Goal: Information Seeking & Learning: Learn about a topic

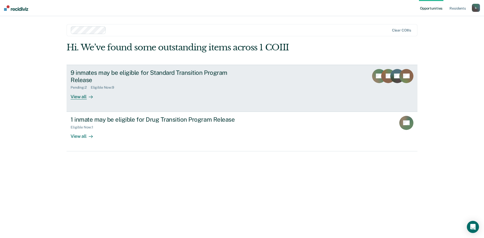
click at [167, 79] on div "9 inmates may be eligible for Standard Transition Program Release" at bounding box center [159, 76] width 177 height 15
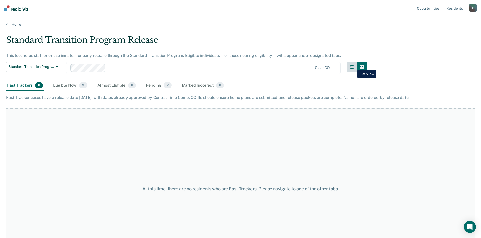
click at [353, 66] on icon "button" at bounding box center [351, 67] width 4 height 4
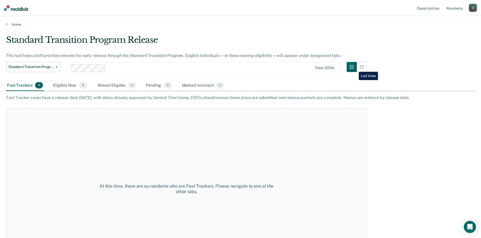
click at [354, 68] on icon "button" at bounding box center [351, 67] width 4 height 4
click at [60, 86] on div "Eligible Now 9" at bounding box center [70, 85] width 36 height 11
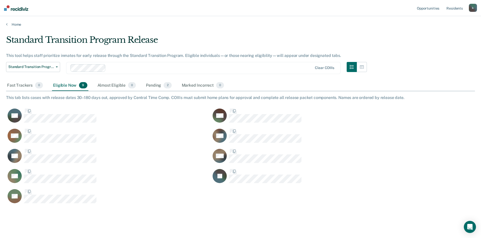
scroll to position [169, 465]
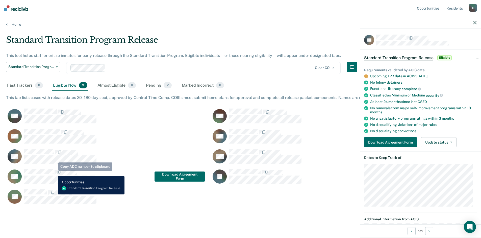
click at [54, 173] on span "CaseloadOpportunityCell-363776" at bounding box center [53, 172] width 1 height 5
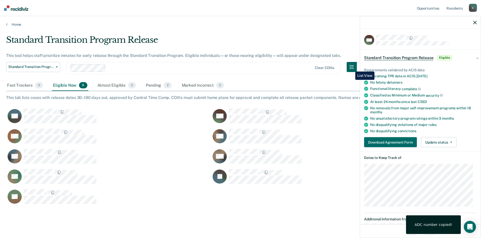
click at [351, 68] on button "button" at bounding box center [351, 67] width 10 height 10
click at [347, 77] on div "Standard Transition Program Release Standard Transition Program Release Drug Tr…" at bounding box center [186, 71] width 361 height 18
click at [475, 20] on button "button" at bounding box center [475, 22] width 4 height 4
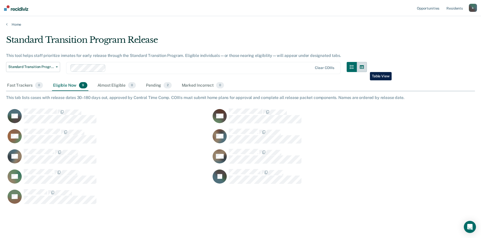
click at [364, 68] on icon "button" at bounding box center [362, 67] width 4 height 4
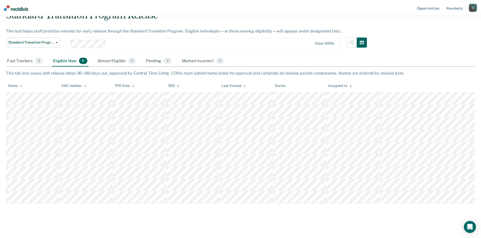
scroll to position [26, 0]
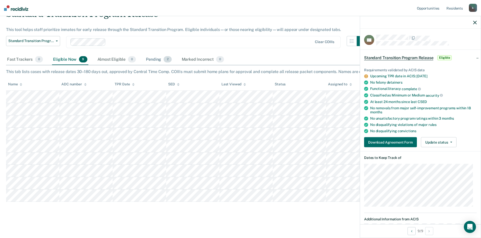
click at [148, 60] on div "Pending 2" at bounding box center [159, 59] width 28 height 11
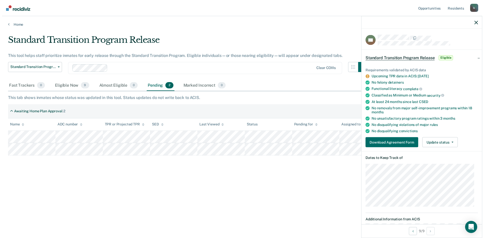
scroll to position [0, 0]
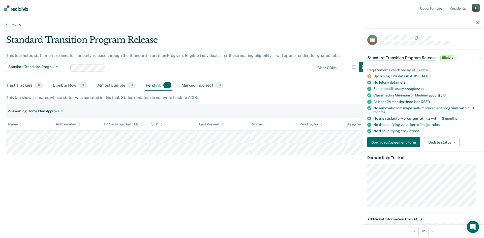
click at [465, 143] on div "Download Agreement Form Update status Home Plan in Progress Awaiting Home Plan …" at bounding box center [424, 143] width 113 height 10
click at [455, 144] on button "Update status" at bounding box center [442, 143] width 36 height 10
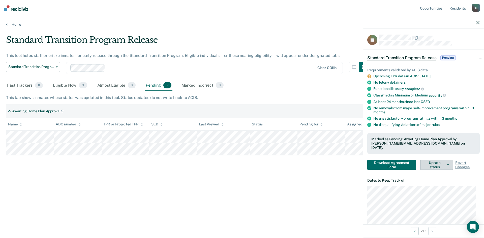
click at [446, 160] on button "Update status" at bounding box center [437, 165] width 33 height 10
